Goal: Information Seeking & Learning: Compare options

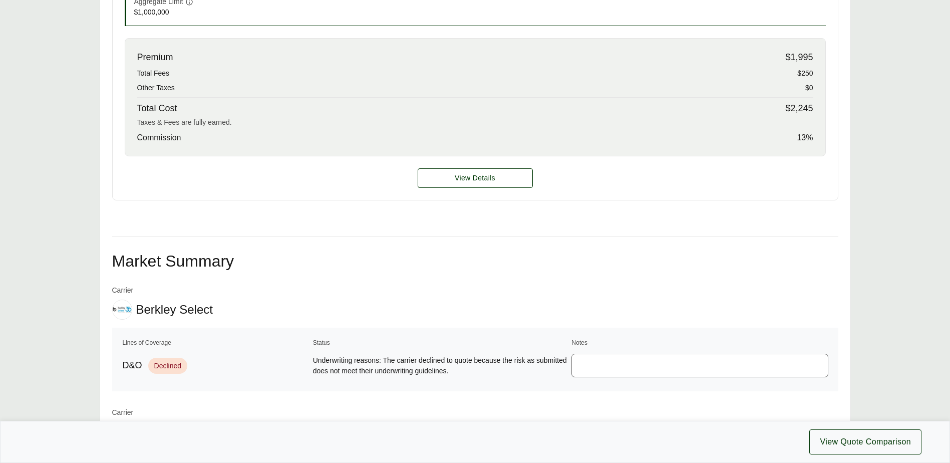
scroll to position [466, 0]
click at [481, 176] on span "View Details" at bounding box center [475, 176] width 41 height 11
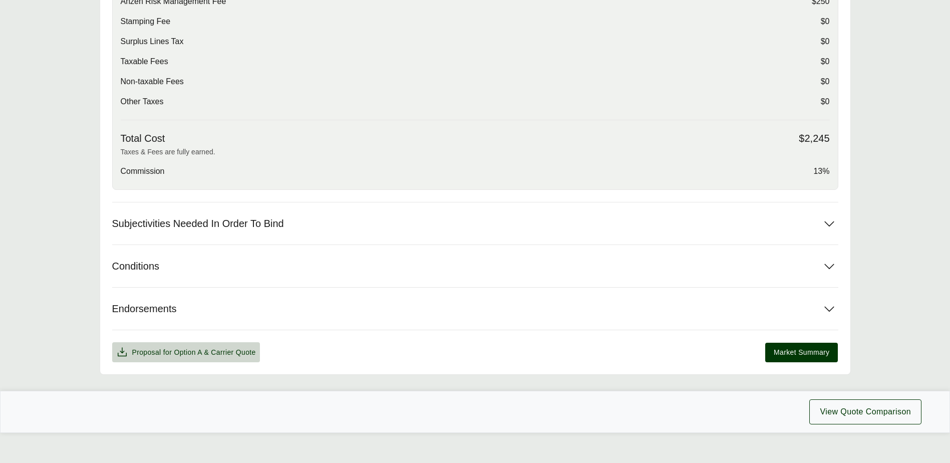
scroll to position [398, 0]
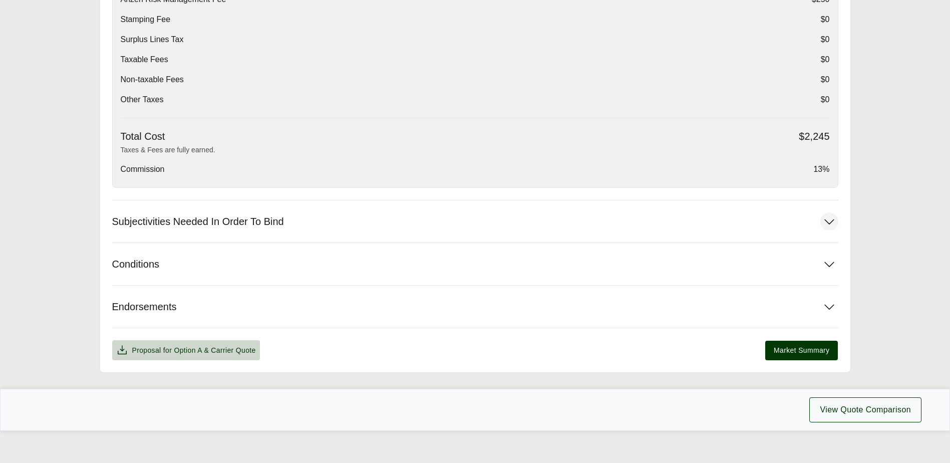
click at [276, 226] on span "Subjectivities Needed In Order To Bind" at bounding box center [198, 221] width 172 height 13
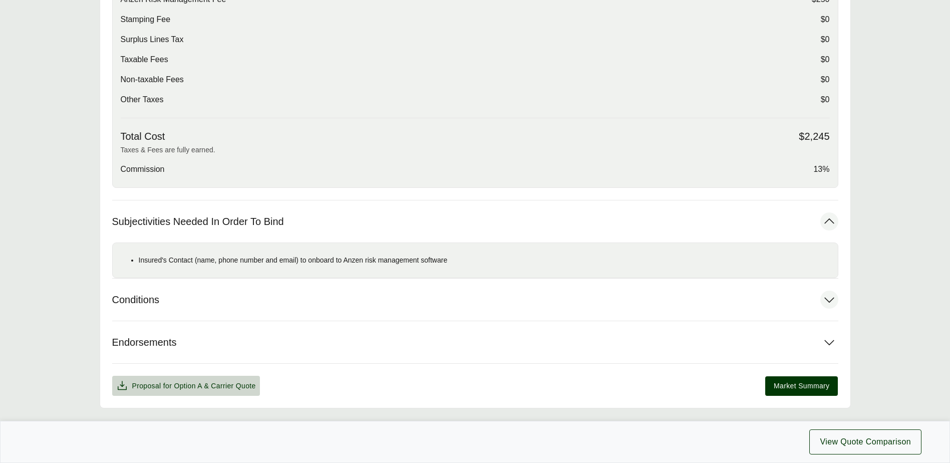
click at [153, 298] on span "Conditions" at bounding box center [136, 299] width 48 height 13
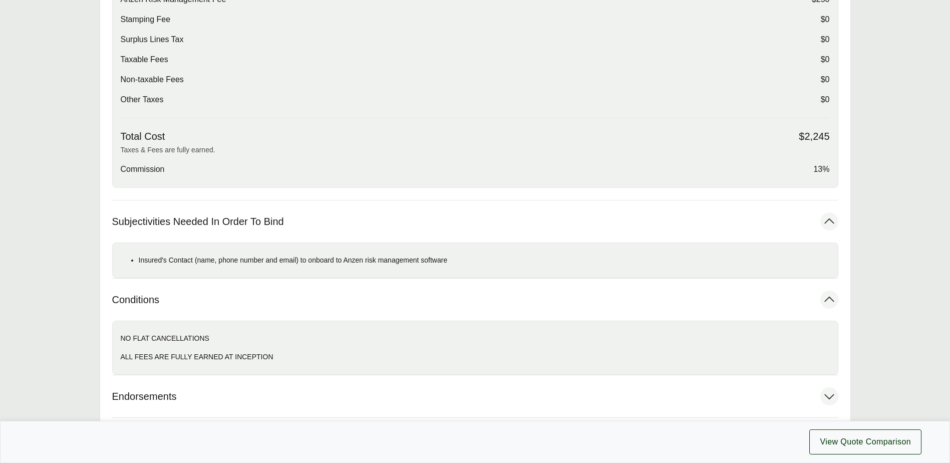
click at [145, 398] on span "Endorsements" at bounding box center [144, 396] width 65 height 13
click at [145, 397] on span "Endorsements" at bounding box center [144, 396] width 65 height 13
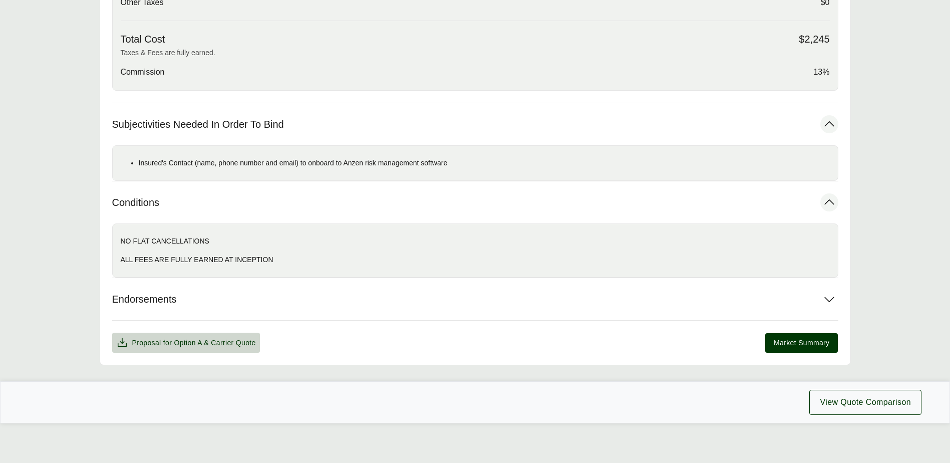
scroll to position [495, 0]
click at [855, 397] on span "View Quote Comparison" at bounding box center [865, 402] width 91 height 12
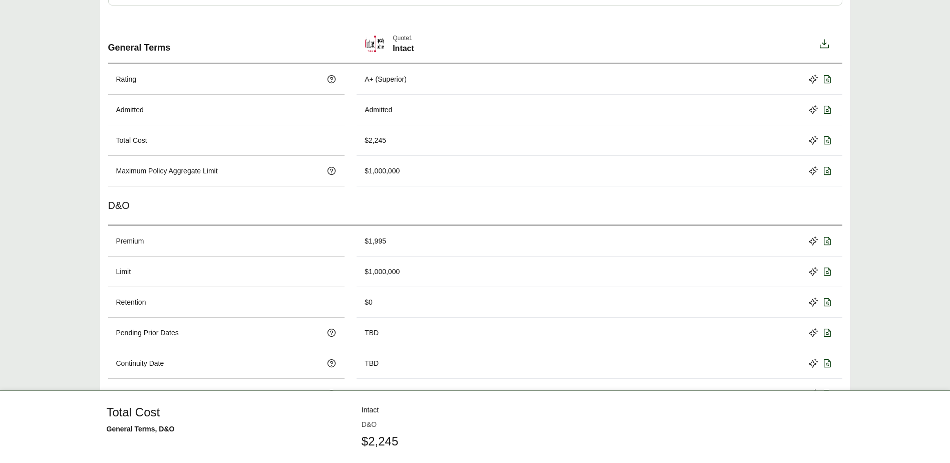
scroll to position [257, 0]
